Goal: Check status: Check status

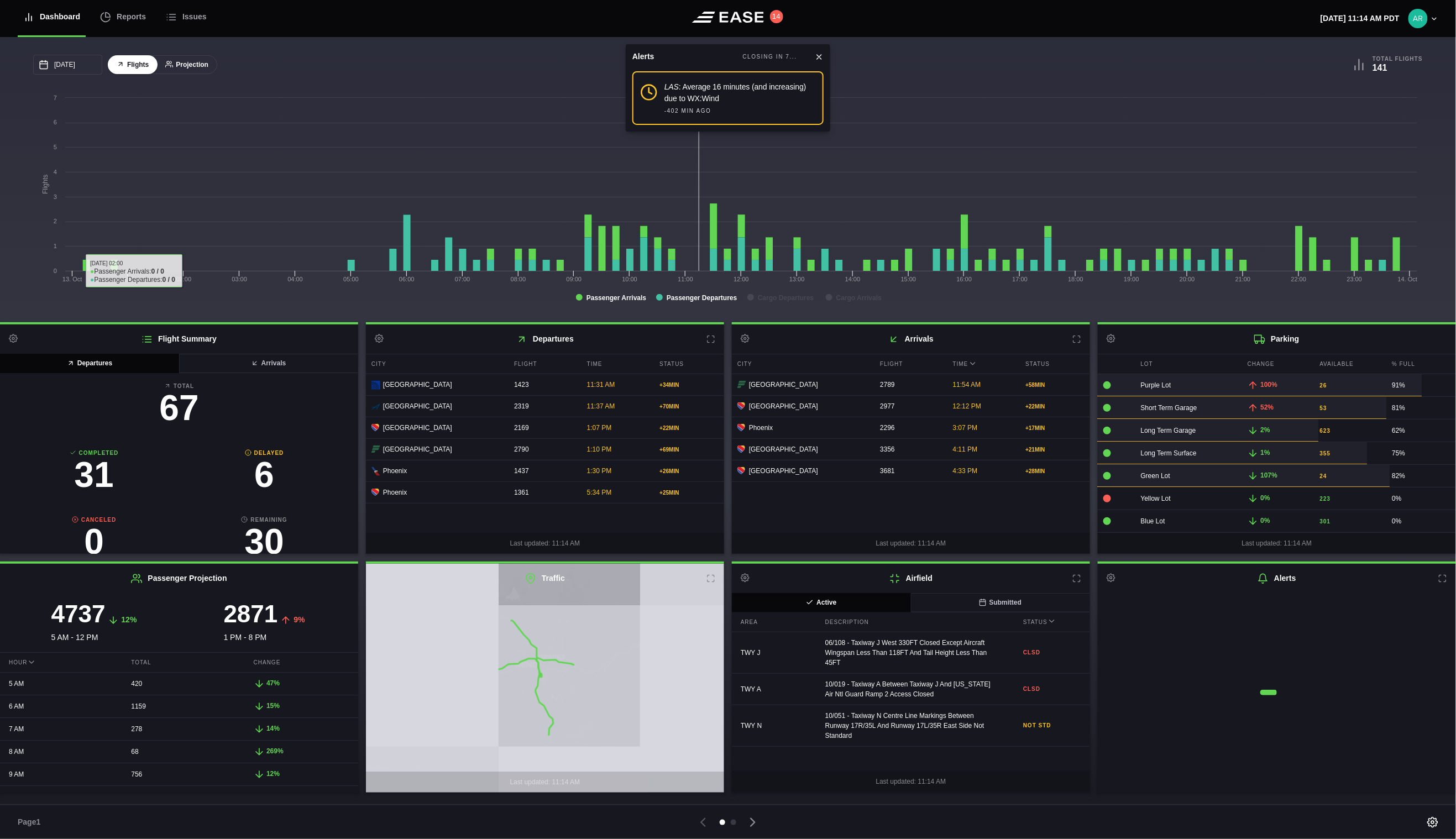
click at [180, 64] on button "Projection" at bounding box center [187, 65] width 61 height 19
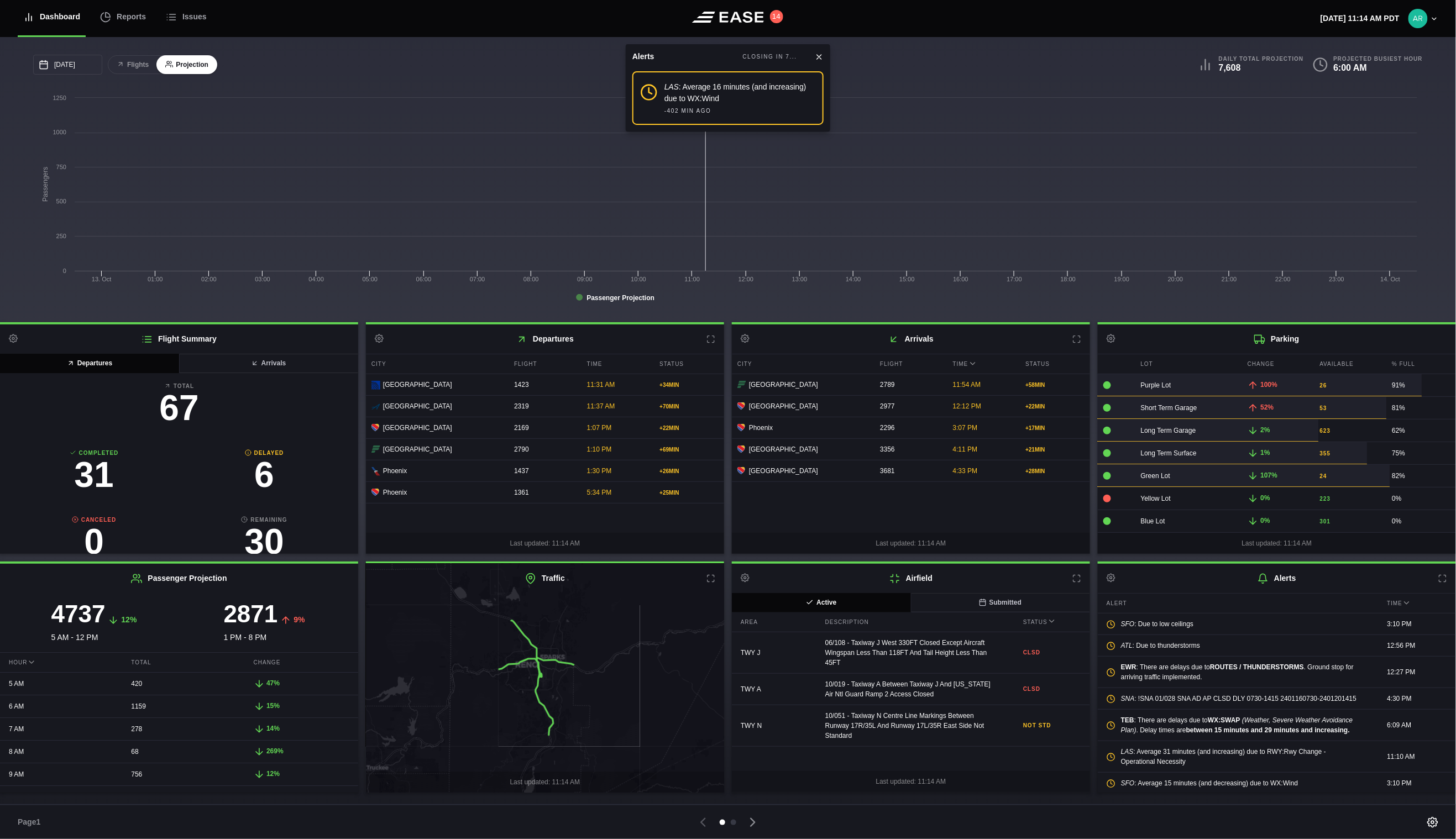
click at [183, 62] on button "Projection" at bounding box center [187, 65] width 61 height 19
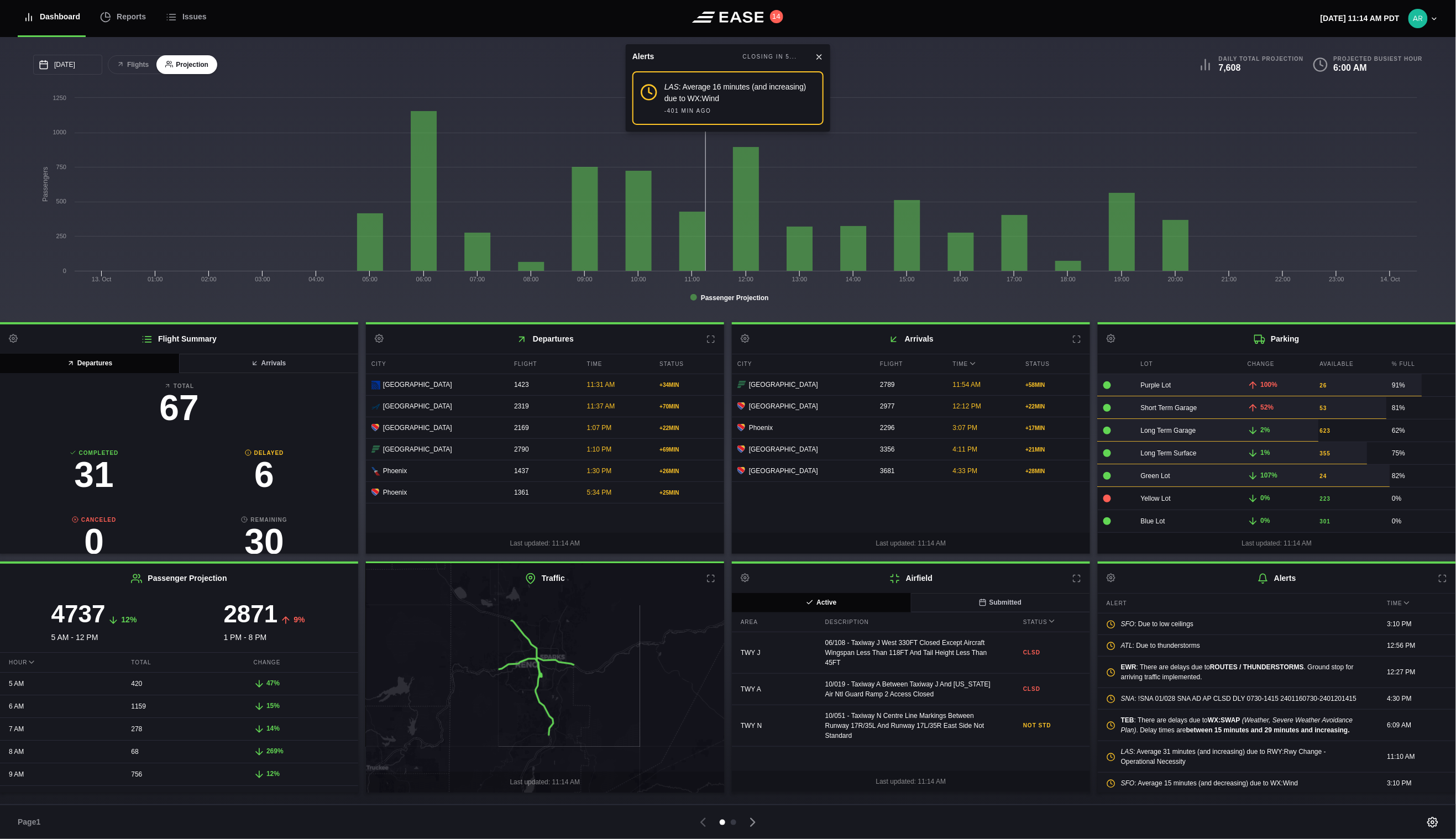
click at [818, 56] on icon at bounding box center [819, 57] width 5 height 5
click at [184, 67] on button "Projection" at bounding box center [187, 65] width 61 height 19
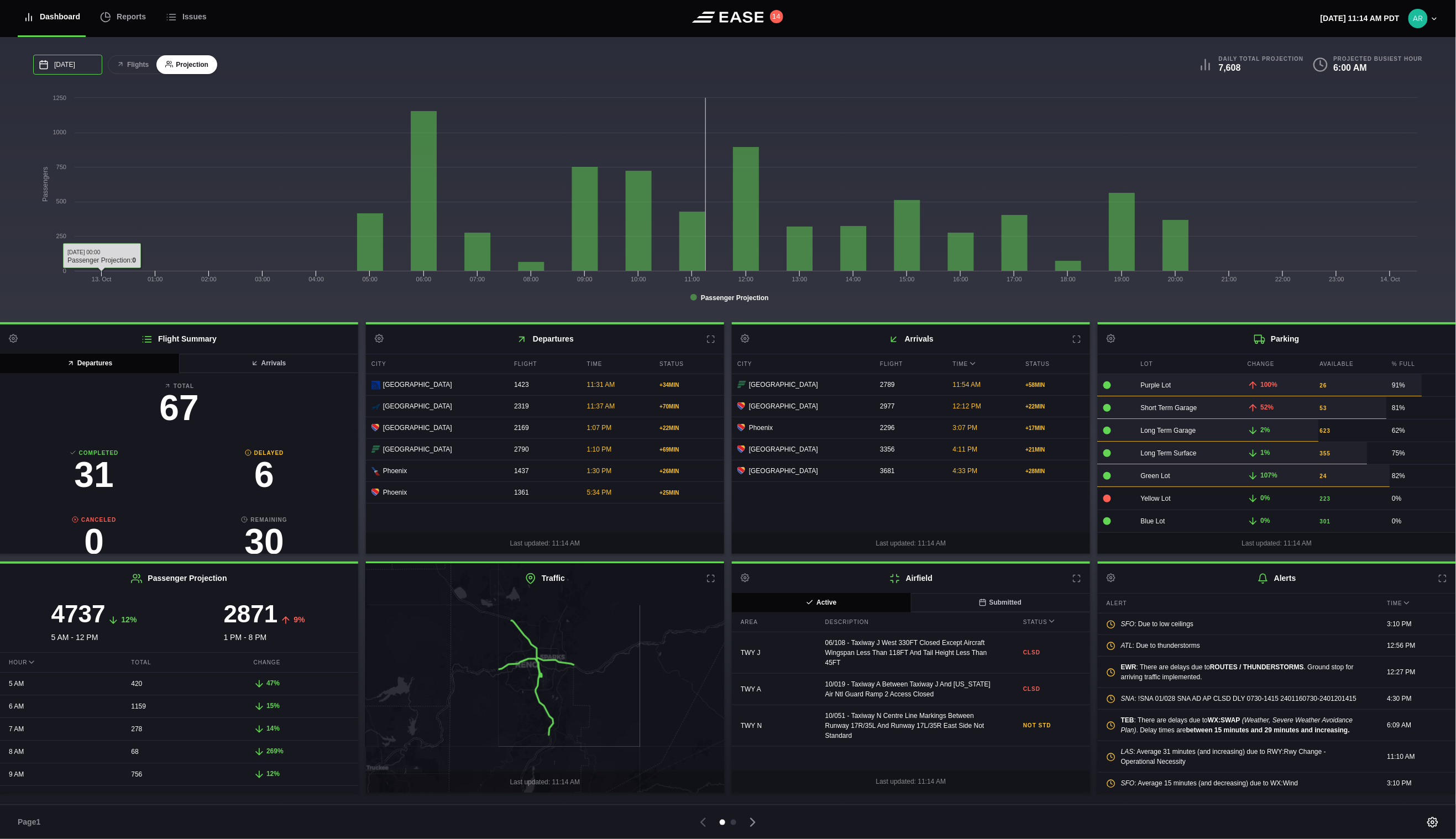
click at [79, 67] on input "10/13/2025" at bounding box center [68, 64] width 69 height 20
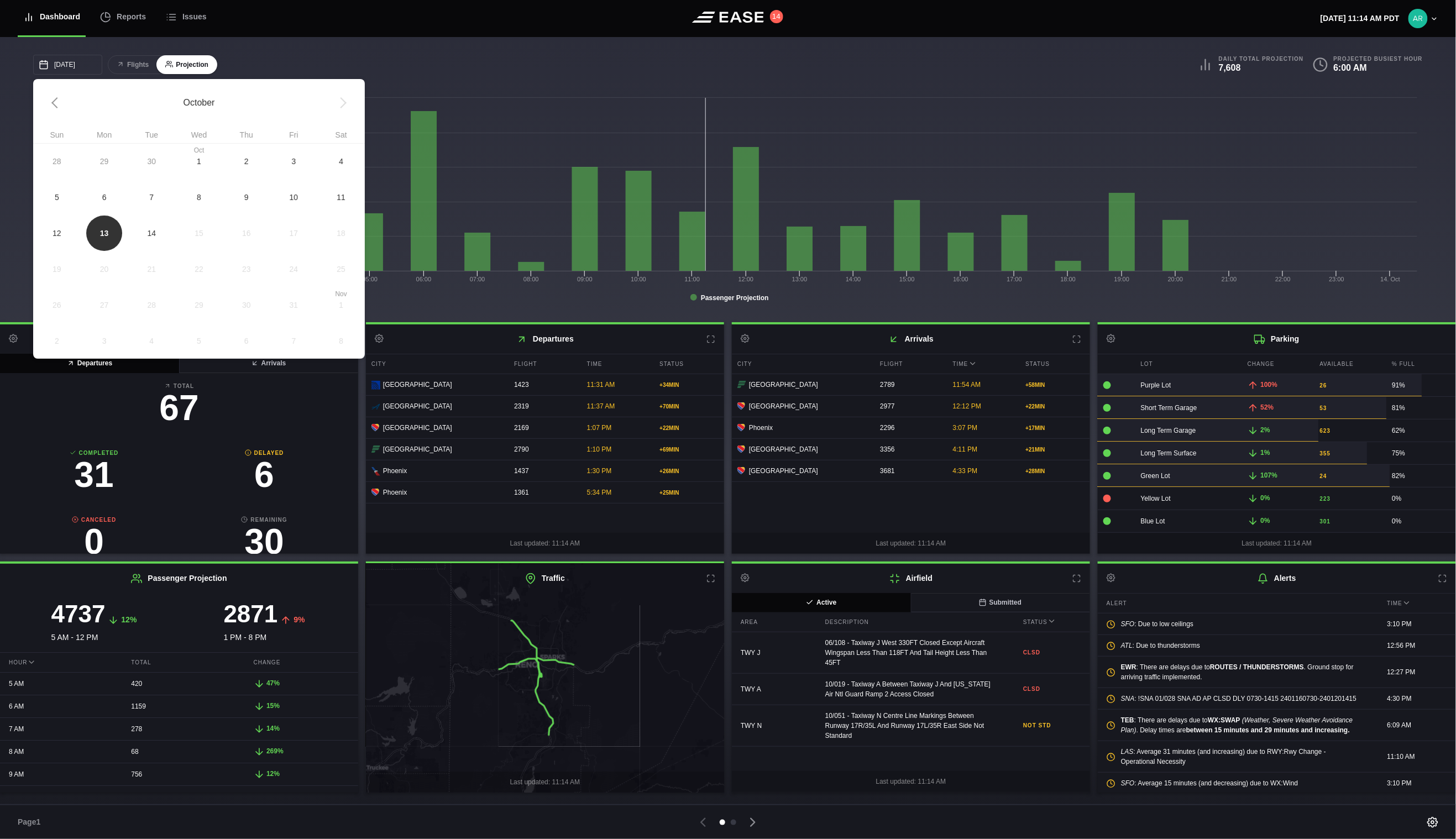
click at [153, 231] on span "14" at bounding box center [151, 233] width 9 height 12
type input "10/14/2025"
